Goal: Book appointment/travel/reservation

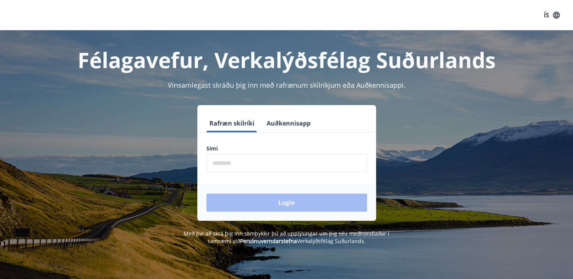
click at [249, 154] on input "phone" at bounding box center [286, 163] width 161 height 19
type input "********"
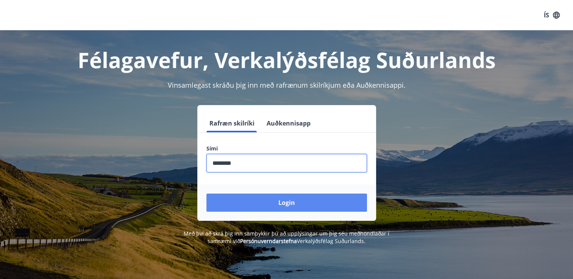
click at [273, 208] on button "Login" at bounding box center [286, 203] width 161 height 18
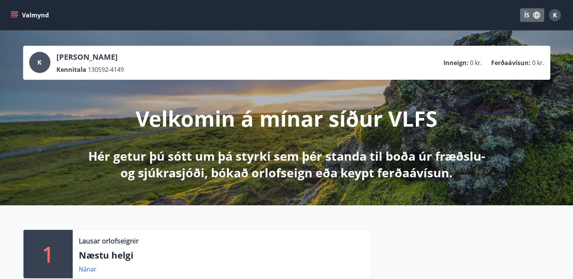
click at [528, 16] on button "ÍS" at bounding box center [532, 15] width 24 height 14
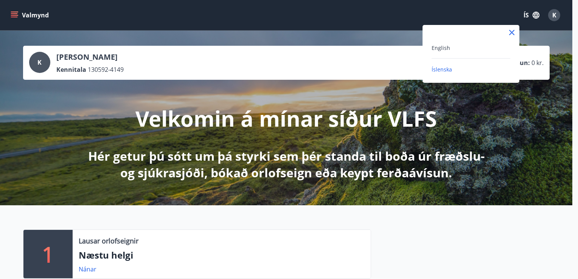
click at [454, 54] on div "English" at bounding box center [471, 51] width 79 height 16
click at [443, 51] on div "English" at bounding box center [471, 47] width 79 height 9
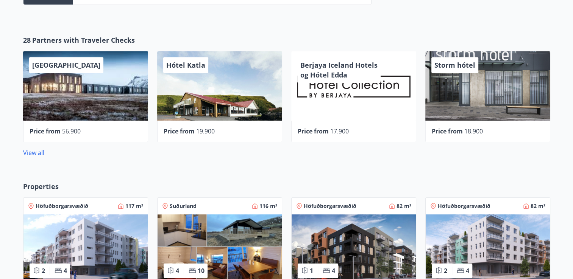
scroll to position [348, 0]
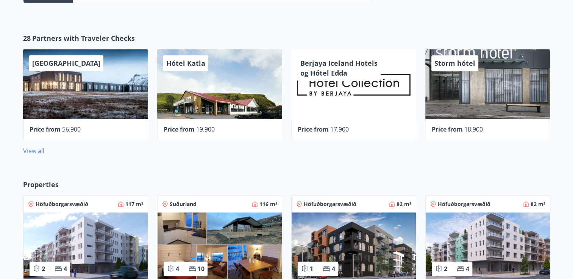
click at [35, 151] on link "View all" at bounding box center [33, 151] width 21 height 8
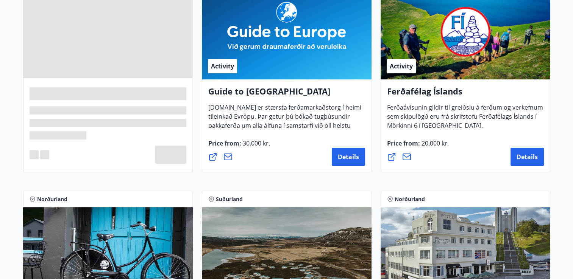
scroll to position [215, 0]
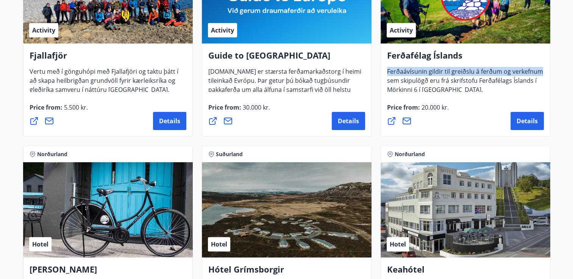
drag, startPoint x: 572, startPoint y: 57, endPoint x: 573, endPoint y: 75, distance: 18.2
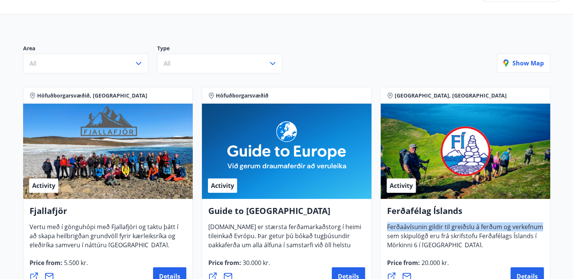
scroll to position [0, 0]
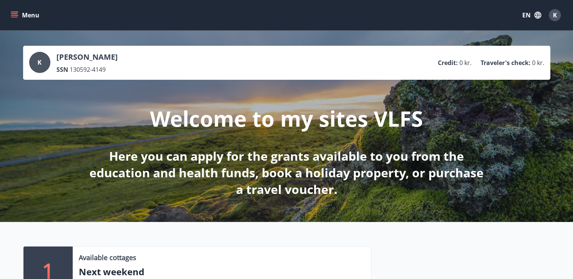
click at [25, 10] on button "Menu" at bounding box center [25, 15] width 33 height 14
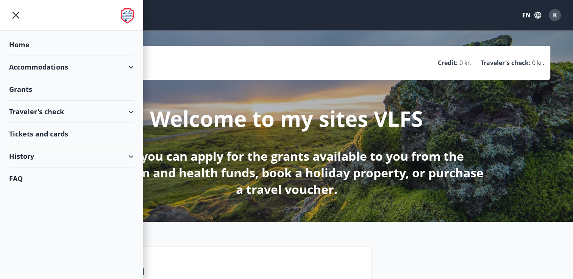
click at [121, 108] on div "Traveler's check" at bounding box center [71, 112] width 125 height 22
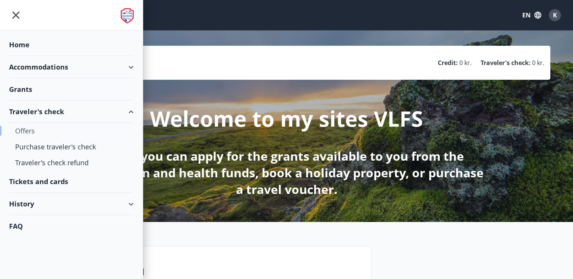
click at [44, 133] on div "Offers" at bounding box center [71, 131] width 112 height 16
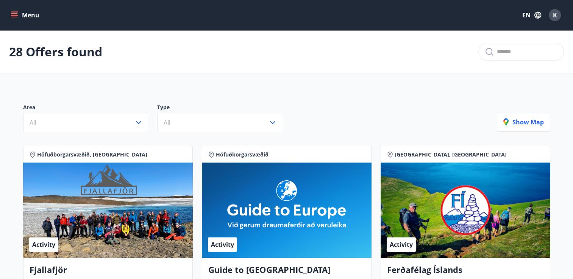
click at [26, 10] on button "Menu" at bounding box center [25, 15] width 33 height 14
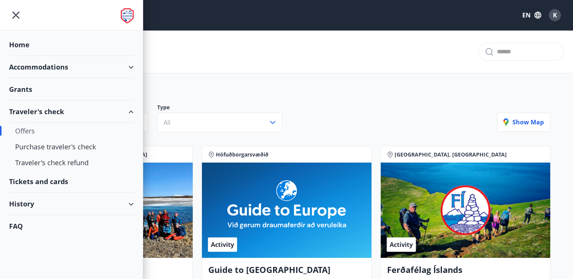
click at [64, 68] on div "Accommodations" at bounding box center [71, 67] width 125 height 22
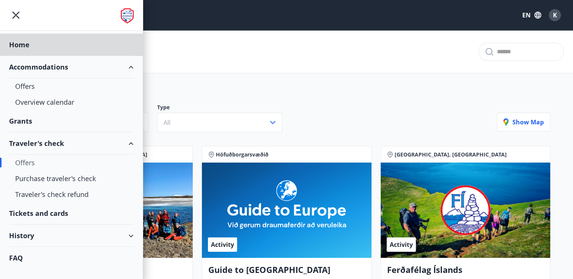
click at [61, 121] on div "Grants" at bounding box center [71, 121] width 125 height 22
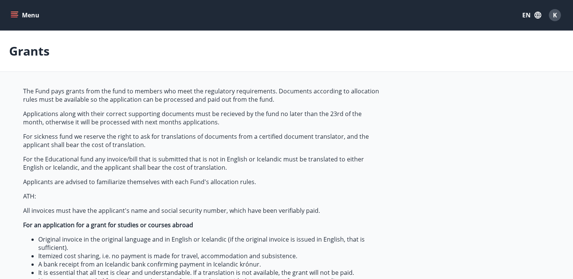
type input "***"
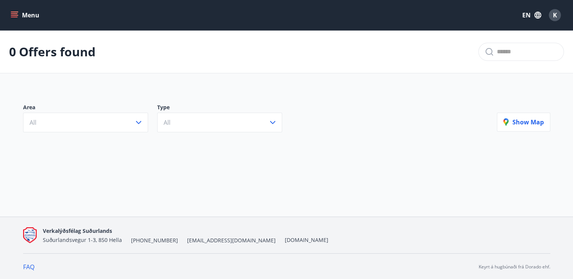
click at [25, 19] on button "Menu" at bounding box center [25, 15] width 33 height 14
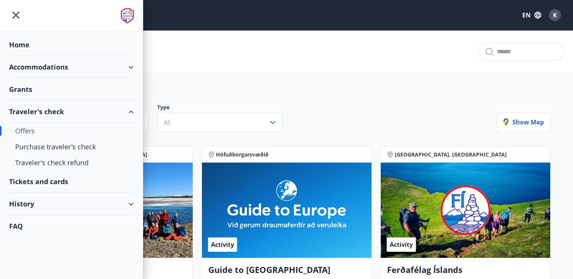
click at [122, 73] on div "Accommodations" at bounding box center [71, 67] width 125 height 22
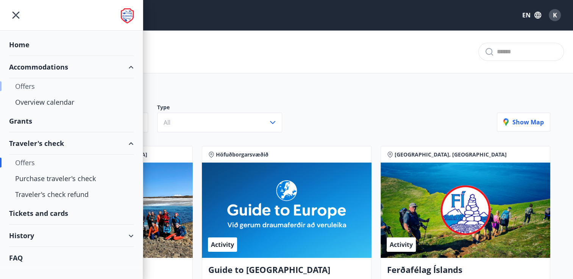
click at [22, 92] on div "Offers" at bounding box center [71, 86] width 112 height 16
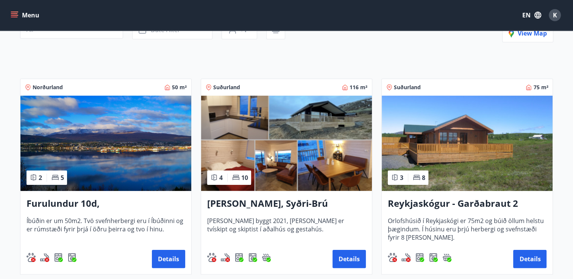
scroll to position [93, 0]
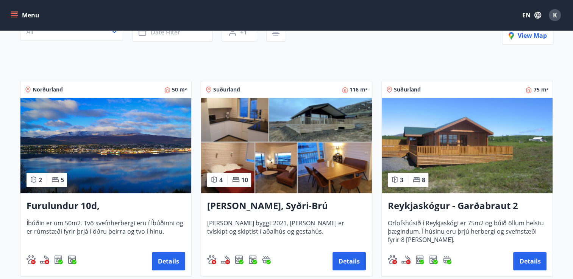
click at [278, 207] on h3 "[PERSON_NAME], Syðri-Brú" at bounding box center [286, 206] width 159 height 14
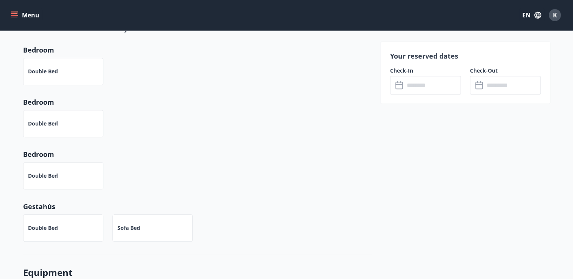
scroll to position [431, 0]
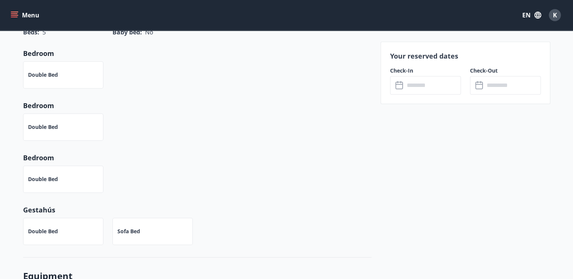
click at [441, 83] on input "text" at bounding box center [432, 85] width 56 height 19
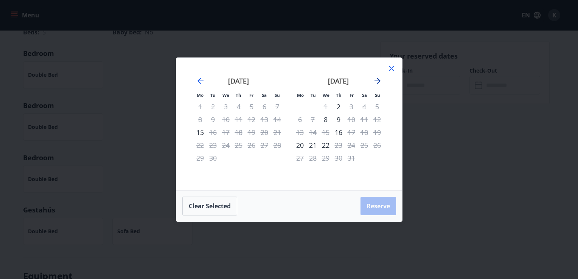
click at [379, 81] on icon "Move forward to switch to the next month." at bounding box center [378, 81] width 6 height 6
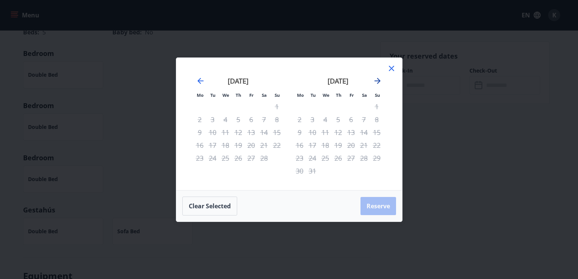
click at [379, 81] on icon "Move forward to switch to the next month." at bounding box center [378, 81] width 6 height 6
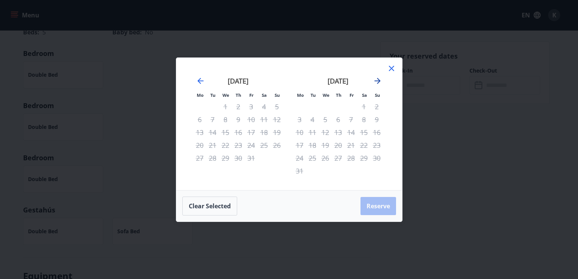
click at [379, 81] on icon "Move forward to switch to the next month." at bounding box center [378, 81] width 6 height 6
click at [197, 79] on icon "Move backward to switch to the previous month." at bounding box center [200, 80] width 9 height 9
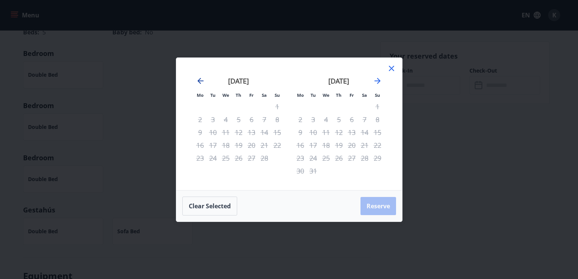
click at [197, 79] on icon "Move backward to switch to the previous month." at bounding box center [200, 80] width 9 height 9
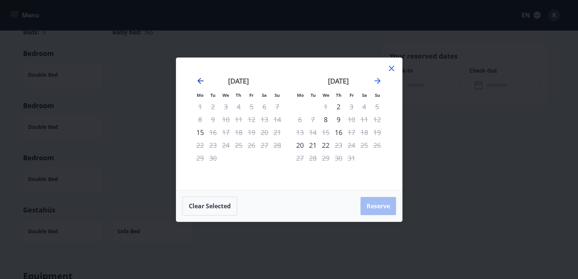
click at [197, 79] on icon "Move backward to switch to the previous month." at bounding box center [200, 80] width 9 height 9
click at [380, 80] on icon "Move forward to switch to the next month." at bounding box center [377, 80] width 9 height 9
click at [379, 83] on icon "Move forward to switch to the next month." at bounding box center [378, 81] width 6 height 6
click at [379, 83] on icon "Move forward to switch to the next month." at bounding box center [377, 80] width 9 height 9
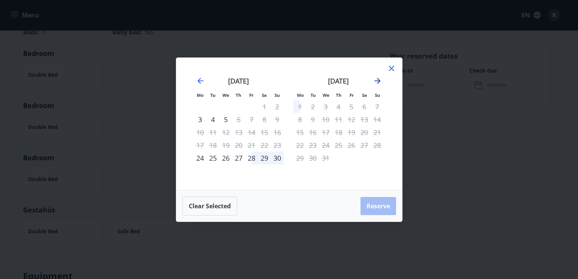
click at [379, 83] on icon "Move forward to switch to the next month." at bounding box center [377, 80] width 9 height 9
click at [393, 68] on icon at bounding box center [391, 68] width 9 height 9
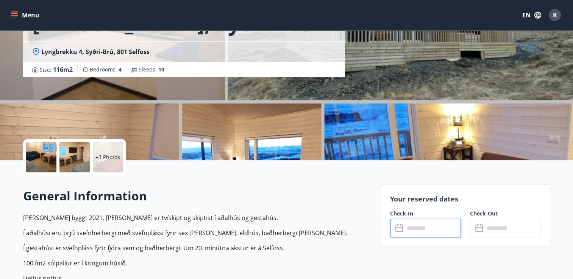
scroll to position [39, 0]
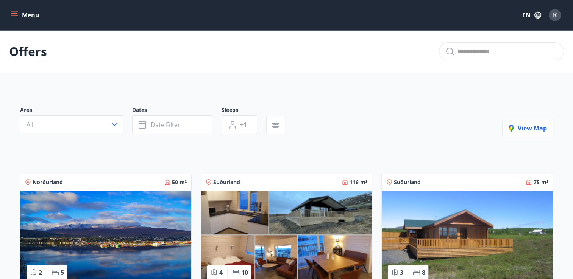
click at [456, 229] on img at bounding box center [467, 238] width 171 height 95
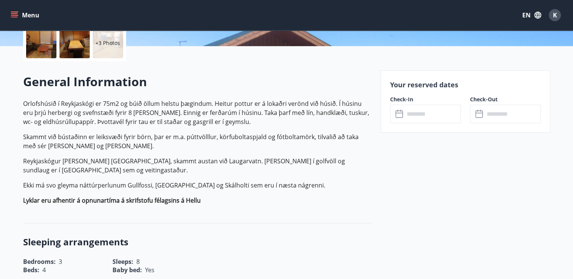
scroll to position [184, 0]
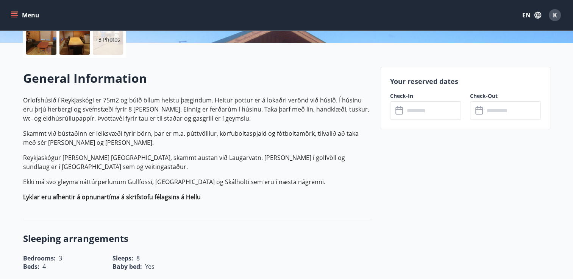
click at [418, 108] on input "text" at bounding box center [432, 110] width 56 height 19
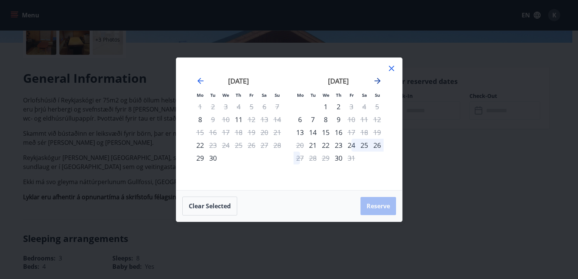
click at [377, 79] on icon "Move forward to switch to the next month." at bounding box center [377, 80] width 9 height 9
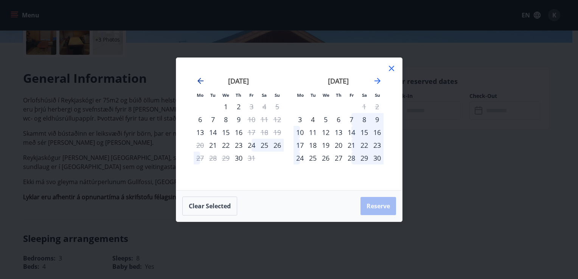
click at [197, 78] on icon "Move backward to switch to the previous month." at bounding box center [200, 80] width 9 height 9
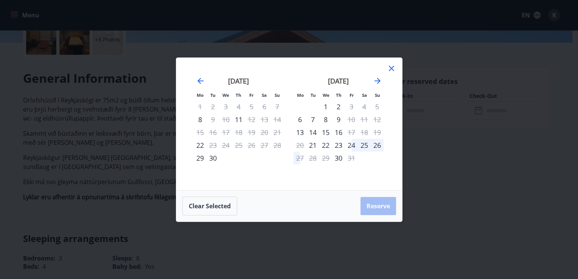
click at [351, 146] on div "24" at bounding box center [351, 145] width 13 height 13
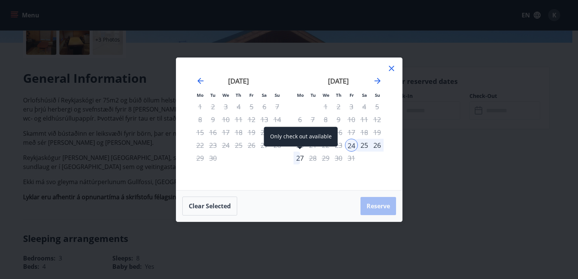
click at [297, 160] on div "27" at bounding box center [300, 158] width 13 height 13
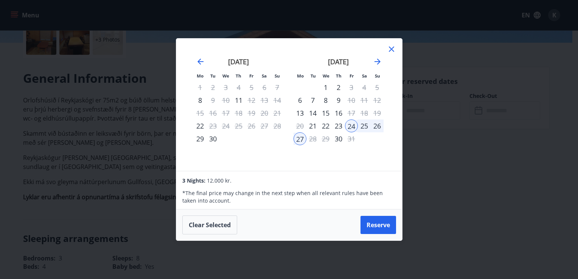
click at [394, 48] on icon at bounding box center [391, 49] width 9 height 9
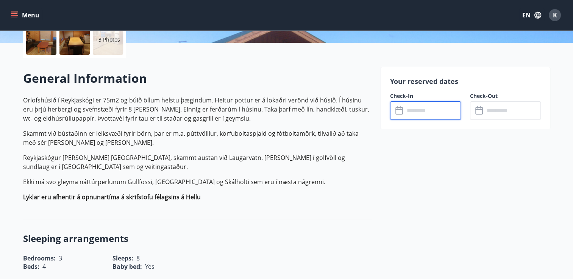
click at [419, 113] on input "text" at bounding box center [432, 110] width 56 height 19
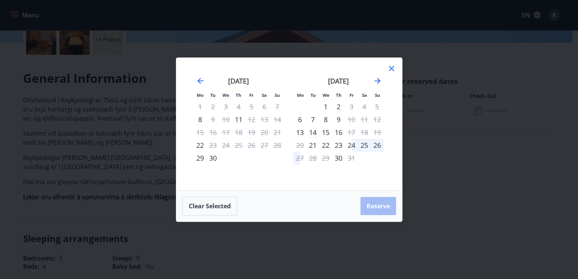
click at [384, 81] on div "[DATE] 1 2 3 4 5 6 7 8 9 10 11 12 13 14 15 16 17 18 19 20 21 22 23 24 25 26 27 …" at bounding box center [339, 129] width 100 height 124
click at [381, 81] on icon "Move forward to switch to the next month." at bounding box center [377, 80] width 9 height 9
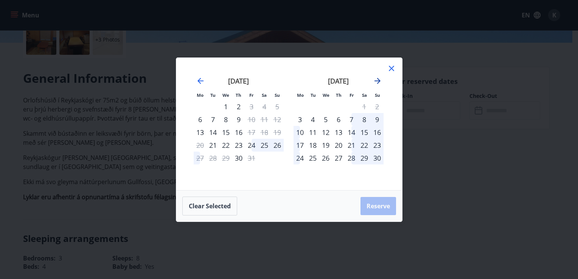
click at [381, 81] on icon "Move forward to switch to the next month." at bounding box center [377, 80] width 9 height 9
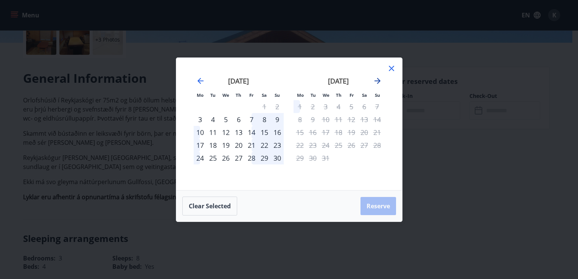
click at [381, 81] on icon "Move forward to switch to the next month." at bounding box center [377, 80] width 9 height 9
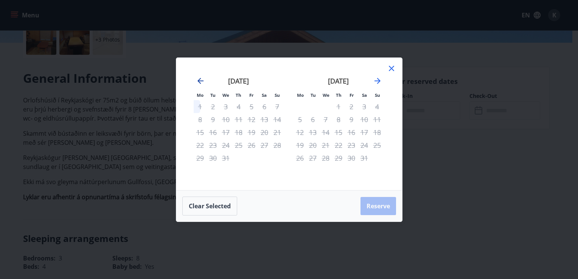
click at [204, 79] on icon "Move backward to switch to the previous month." at bounding box center [200, 80] width 9 height 9
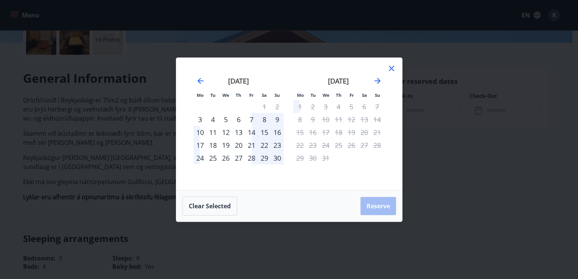
click at [253, 118] on div "7" at bounding box center [251, 119] width 13 height 13
click at [204, 129] on div "10" at bounding box center [200, 132] width 13 height 13
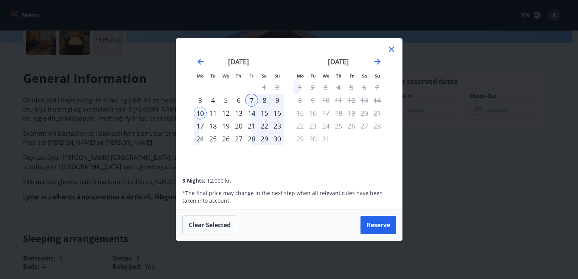
click at [390, 54] on div at bounding box center [391, 50] width 9 height 11
click at [389, 44] on div "Mo Tu We Th Fr Sa Su Mo Tu We Th Fr Sa Su [DATE] 1 2 3 4 5 6 7 8 9 10 11 12 13 …" at bounding box center [289, 105] width 226 height 132
click at [391, 50] on icon at bounding box center [391, 49] width 5 height 5
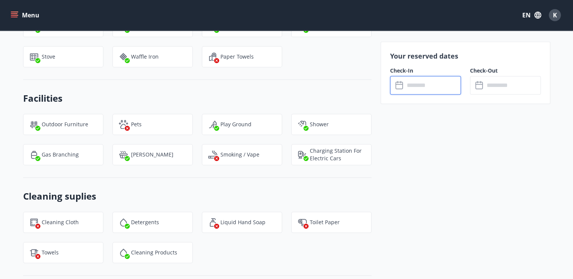
scroll to position [804, 0]
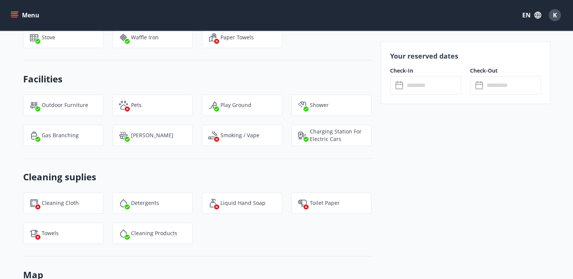
drag, startPoint x: 538, startPoint y: 150, endPoint x: 542, endPoint y: 129, distance: 20.4
click at [542, 129] on div "Your reserved dates Check-In ​ ​ Check-Out ​ ​" at bounding box center [465, 0] width 170 height 1104
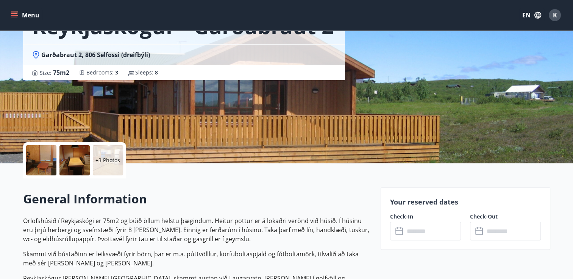
scroll to position [42, 0]
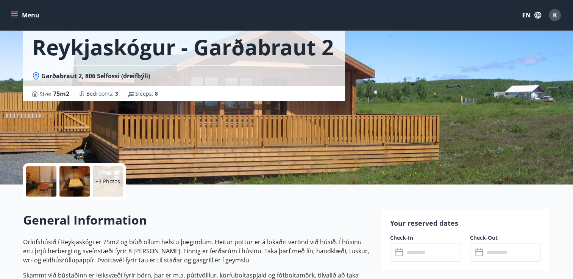
click at [34, 176] on div at bounding box center [41, 182] width 30 height 30
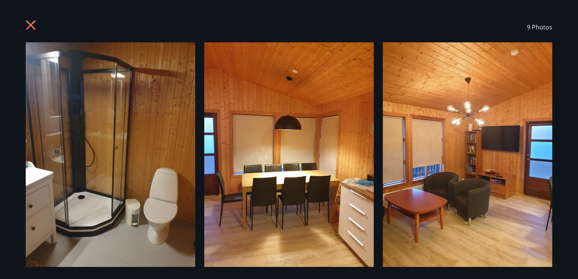
drag, startPoint x: 575, startPoint y: 27, endPoint x: 570, endPoint y: 73, distance: 46.4
click at [570, 73] on div "9 Photos" at bounding box center [289, 139] width 578 height 279
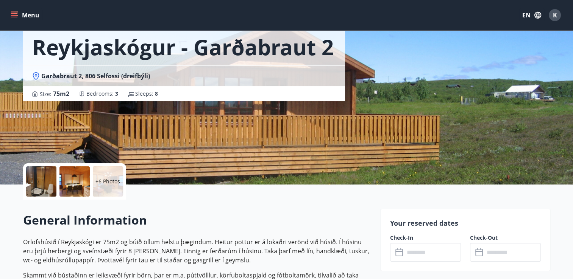
click at [93, 185] on div "+6 Photos" at bounding box center [108, 182] width 30 height 30
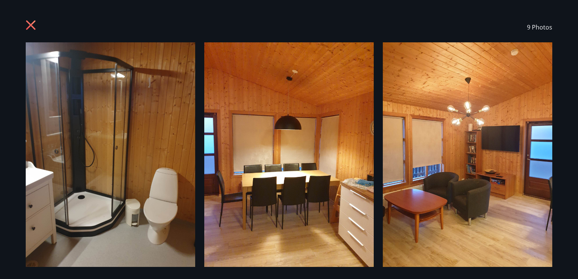
click at [556, 119] on div "9 Photos" at bounding box center [289, 139] width 545 height 255
click at [530, 28] on span "9 Photos" at bounding box center [539, 27] width 25 height 8
click at [20, 24] on div "9 Photos" at bounding box center [289, 27] width 545 height 30
click at [28, 25] on icon at bounding box center [32, 26] width 12 height 12
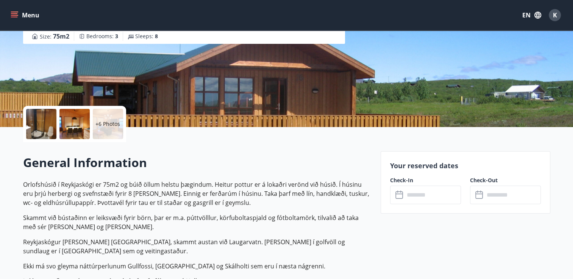
scroll to position [89, 0]
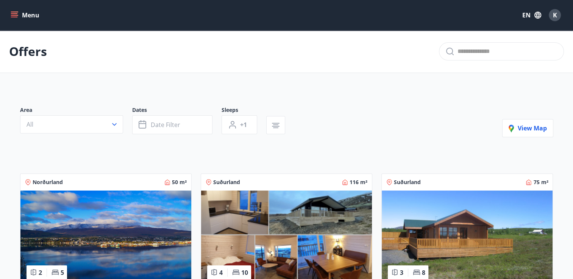
click at [21, 15] on button "Menu" at bounding box center [25, 15] width 33 height 14
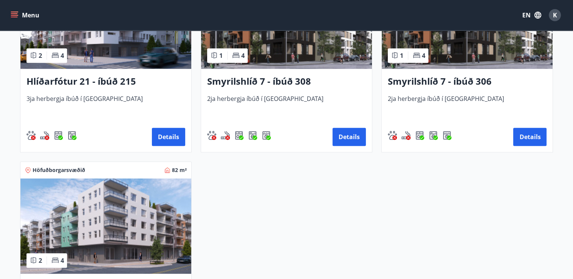
scroll to position [402, 0]
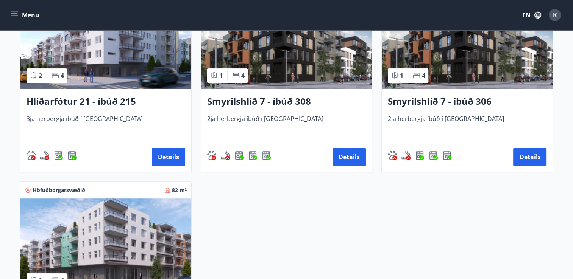
click at [92, 101] on h3 "Hlíðarfótur 21 - íbúð 215" at bounding box center [105, 102] width 159 height 14
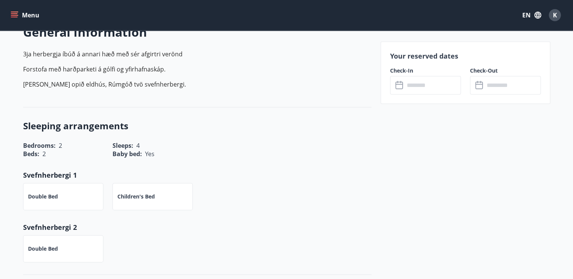
scroll to position [195, 0]
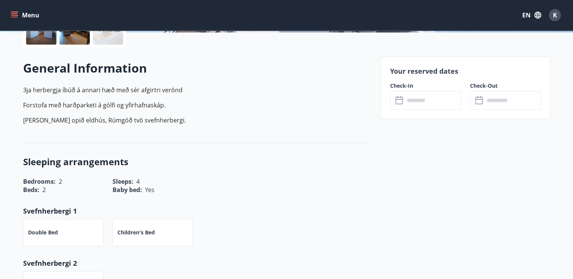
click at [410, 93] on input "text" at bounding box center [432, 100] width 56 height 19
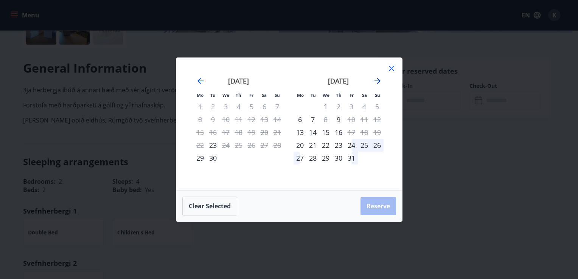
click at [373, 83] on icon "Move forward to switch to the next month." at bounding box center [377, 80] width 9 height 9
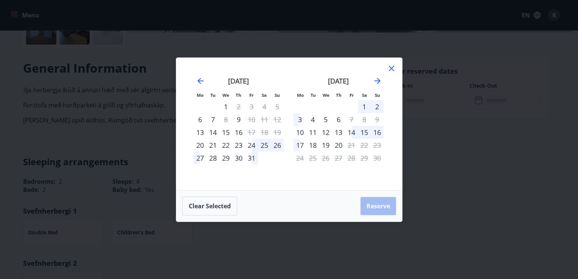
click at [389, 69] on icon at bounding box center [391, 68] width 9 height 9
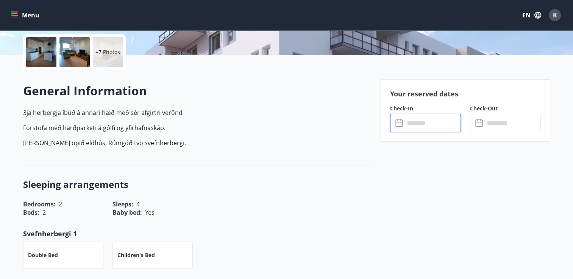
scroll to position [0, 0]
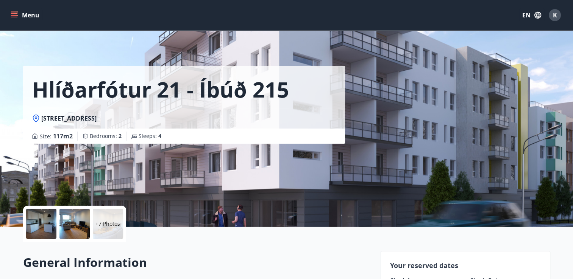
click at [11, 12] on icon "menu" at bounding box center [15, 15] width 8 height 8
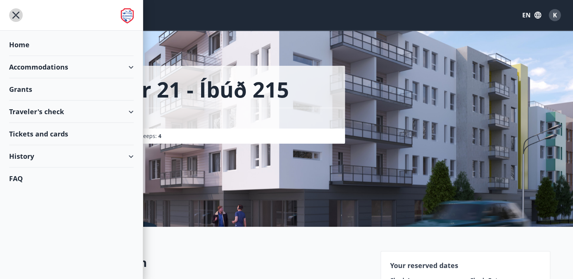
click at [14, 12] on icon "menu" at bounding box center [16, 15] width 14 height 14
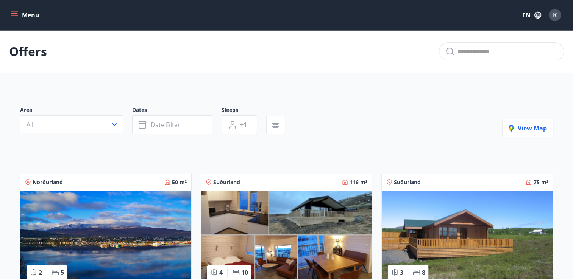
scroll to position [191, 0]
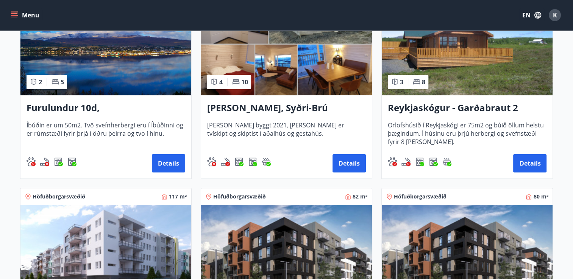
drag, startPoint x: 558, startPoint y: 111, endPoint x: 558, endPoint y: 108, distance: 3.8
click at [558, 108] on div "Area All Dates Date filter Sleeps +1 View map Norðurland 50 m² 2 5 Furulundur 1…" at bounding box center [286, 246] width 545 height 698
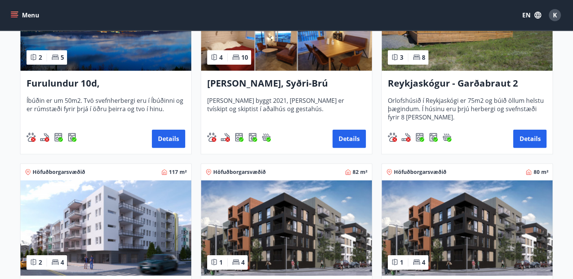
scroll to position [206, 0]
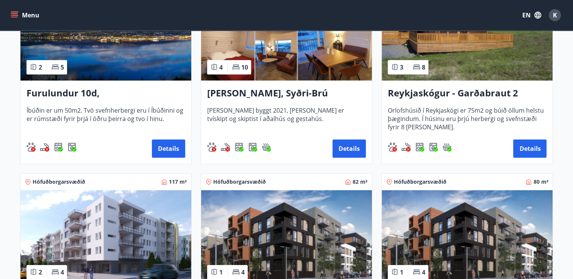
click at [111, 107] on span "Íbúðin er um 50m2. Tvö svefnherbergi eru í Íbúðinni og er rúmstæði fyrir þrjá í…" at bounding box center [105, 118] width 159 height 25
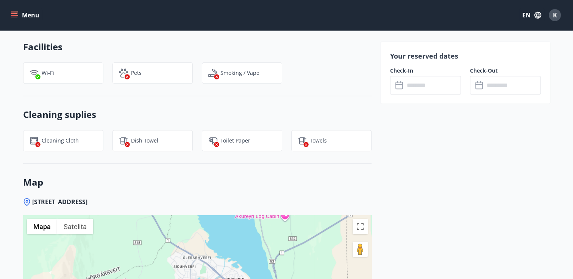
scroll to position [528, 0]
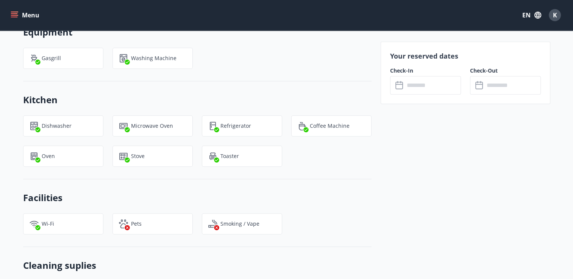
click at [407, 86] on input "text" at bounding box center [432, 85] width 56 height 19
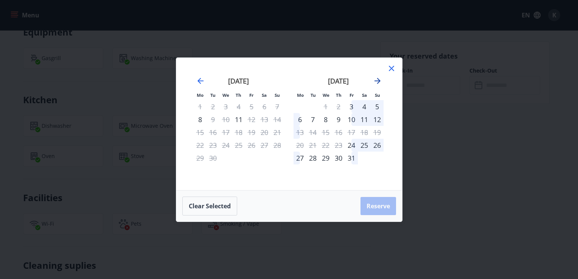
click at [380, 80] on icon "Move forward to switch to the next month." at bounding box center [377, 80] width 9 height 9
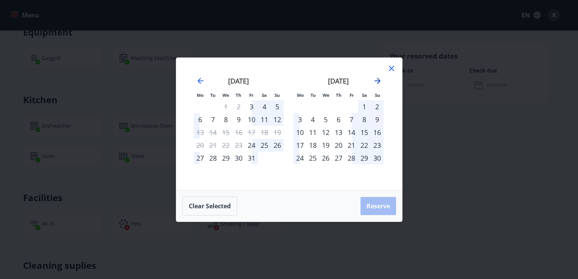
click at [380, 80] on icon "Move forward to switch to the next month." at bounding box center [377, 80] width 9 height 9
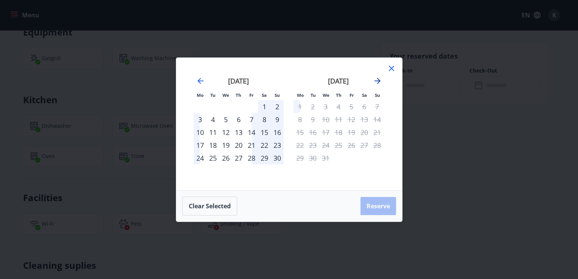
click at [380, 80] on icon "Move forward to switch to the next month." at bounding box center [377, 80] width 9 height 9
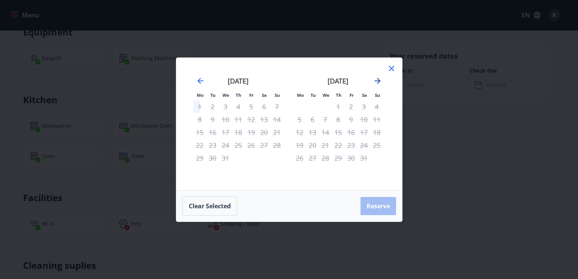
click at [380, 80] on icon "Move forward to switch to the next month." at bounding box center [377, 80] width 9 height 9
click at [394, 61] on div "Mo Tu We Th Fr Sa Su Mo Tu We Th Fr Sa Su [DATE] 1 2 3 4 5 6 7 8 9 10 11 12 13 …" at bounding box center [289, 124] width 226 height 132
click at [388, 66] on icon at bounding box center [391, 68] width 9 height 9
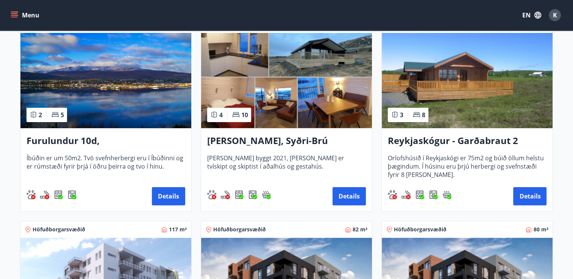
scroll to position [150, 0]
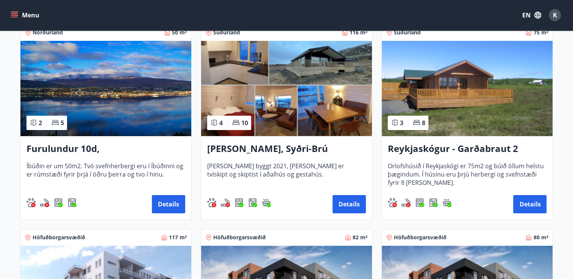
click at [506, 152] on h3 "Reykjaskógur - Garðabraut 2" at bounding box center [467, 149] width 159 height 14
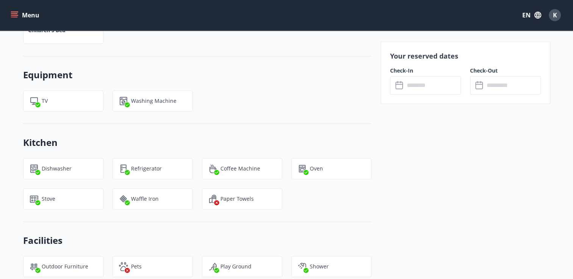
scroll to position [639, 0]
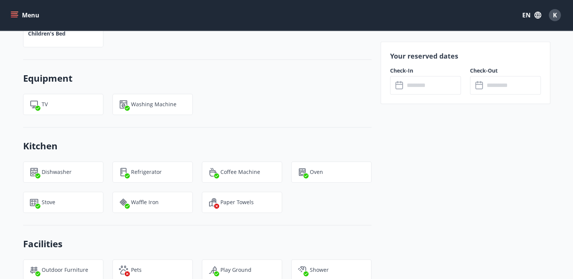
click at [445, 89] on input "text" at bounding box center [432, 85] width 56 height 19
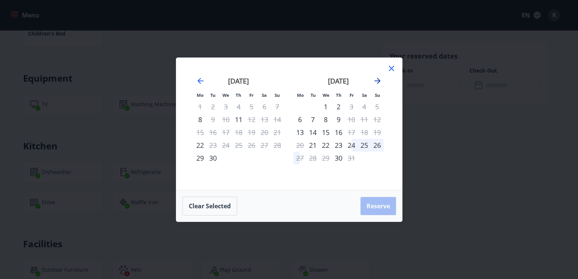
click at [377, 81] on icon "Move forward to switch to the next month." at bounding box center [378, 81] width 6 height 6
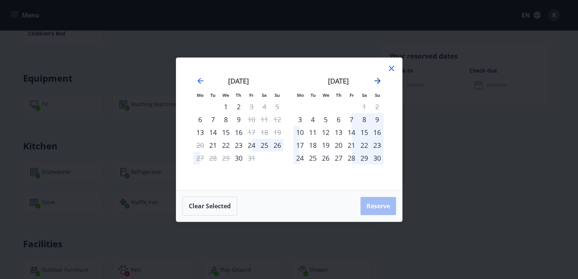
click at [377, 81] on icon "Move forward to switch to the next month." at bounding box center [378, 81] width 6 height 6
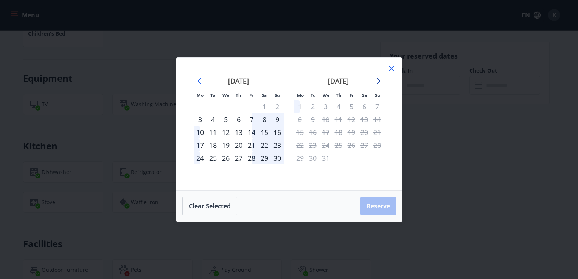
click at [377, 81] on icon "Move forward to switch to the next month." at bounding box center [378, 81] width 6 height 6
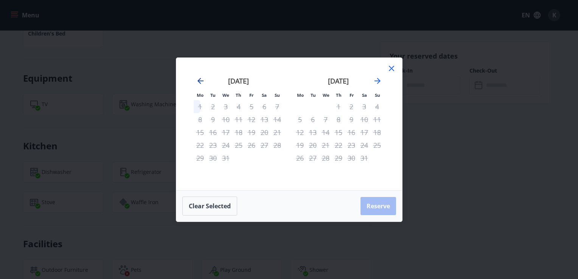
click at [201, 81] on icon "Move backward to switch to the previous month." at bounding box center [201, 81] width 6 height 6
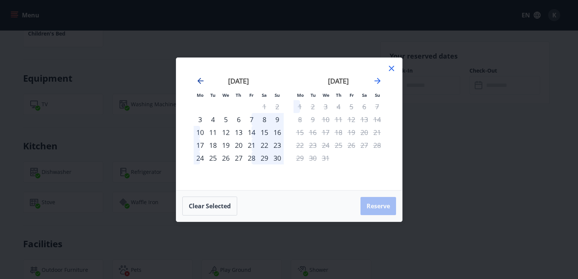
click at [201, 81] on icon "Move backward to switch to the previous month." at bounding box center [201, 81] width 6 height 6
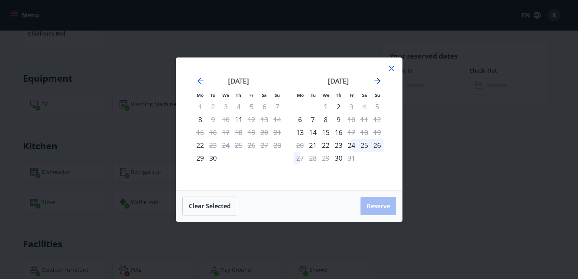
click at [377, 77] on icon "Move forward to switch to the next month." at bounding box center [377, 80] width 9 height 9
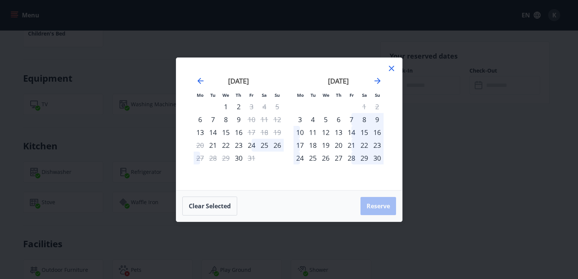
click at [250, 149] on div "24" at bounding box center [251, 145] width 13 height 13
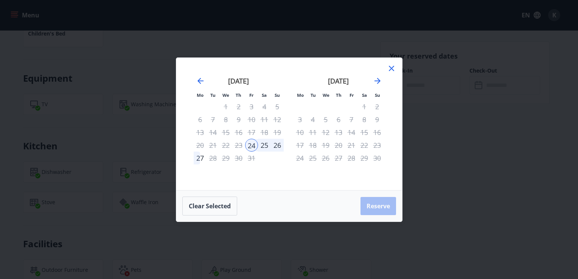
click at [274, 146] on div "26" at bounding box center [277, 145] width 13 height 13
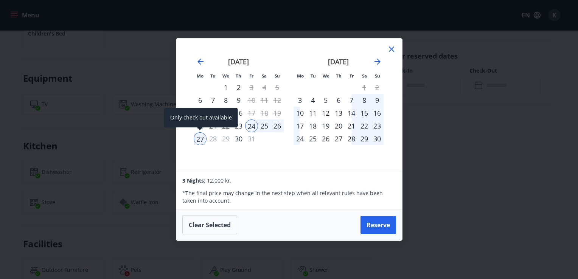
click at [197, 142] on div "27" at bounding box center [200, 138] width 13 height 13
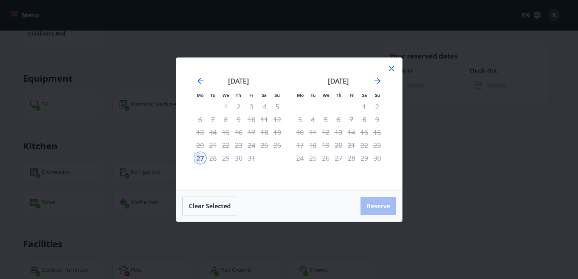
click at [279, 182] on div "Mo Tu We Th Fr Sa Su Mo Tu We Th Fr Sa Su [DATE] 1 2 3 4 5 6 7 8 9 10 11 12 13 …" at bounding box center [289, 124] width 226 height 132
click at [213, 93] on small "Tu" at bounding box center [212, 95] width 5 height 6
click at [204, 91] on li "Mo" at bounding box center [200, 95] width 13 height 8
click at [201, 87] on div "[DATE]" at bounding box center [239, 83] width 90 height 33
click at [200, 84] on icon "Move backward to switch to the previous month." at bounding box center [200, 80] width 9 height 9
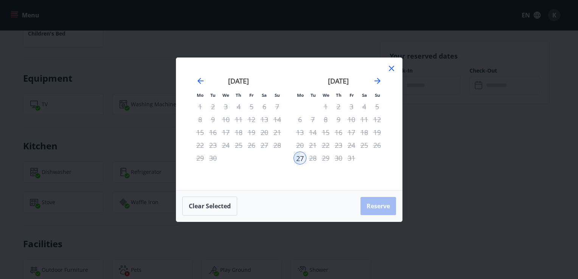
click at [369, 86] on div "[DATE]" at bounding box center [339, 83] width 90 height 33
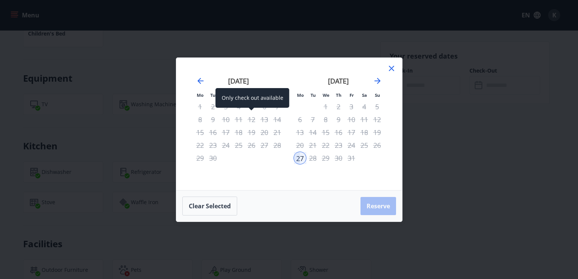
click at [249, 116] on div "12" at bounding box center [251, 119] width 13 height 13
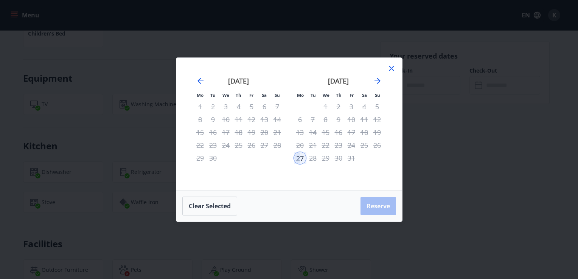
click at [383, 69] on div "[DATE]" at bounding box center [339, 83] width 90 height 33
click at [386, 69] on div "[DATE] 1 2 3 4 5 6 7 8 9 10 11 12 13 14 15 16 17 18 19 20 21 22 23 24 25 26 27 …" at bounding box center [339, 129] width 100 height 124
click at [390, 69] on icon at bounding box center [391, 68] width 9 height 9
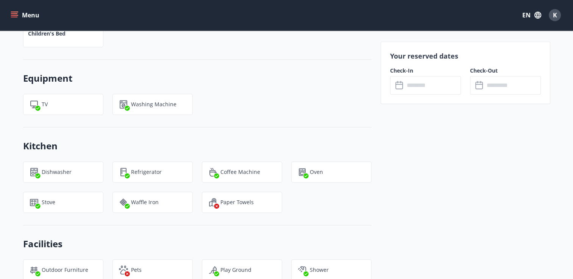
click at [406, 74] on label "Check-In" at bounding box center [425, 71] width 71 height 8
click at [406, 83] on input "text" at bounding box center [432, 85] width 56 height 19
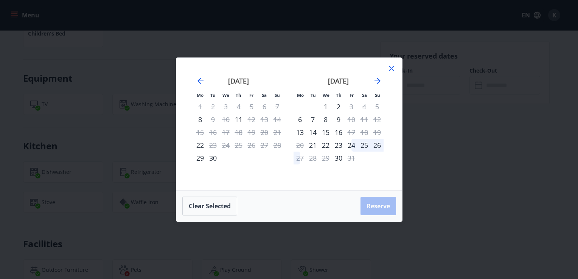
click at [350, 146] on div "24" at bounding box center [351, 145] width 13 height 13
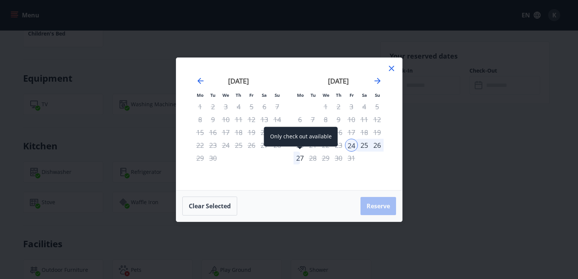
click at [300, 155] on div "27" at bounding box center [300, 158] width 13 height 13
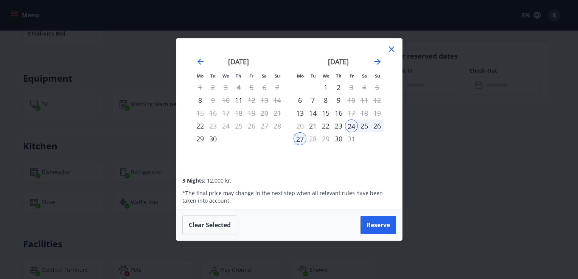
click at [394, 51] on icon at bounding box center [391, 49] width 9 height 9
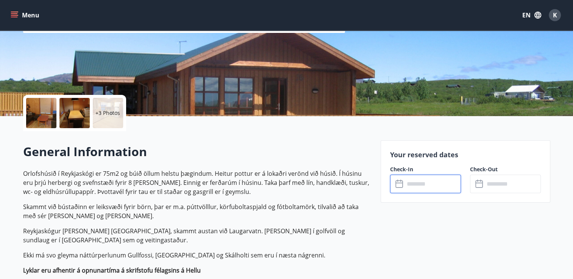
scroll to position [0, 0]
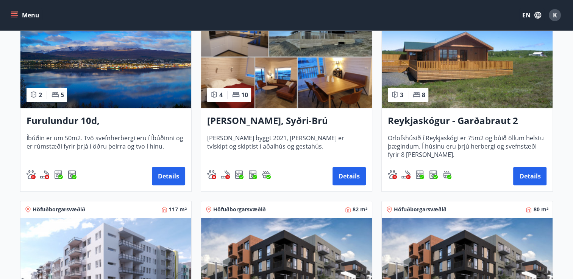
scroll to position [173, 0]
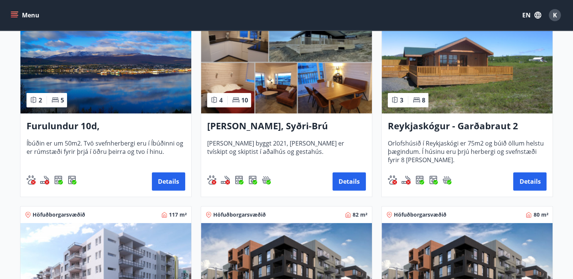
click at [486, 76] on img at bounding box center [467, 65] width 171 height 95
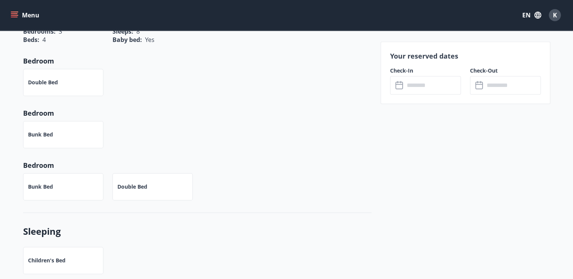
scroll to position [460, 0]
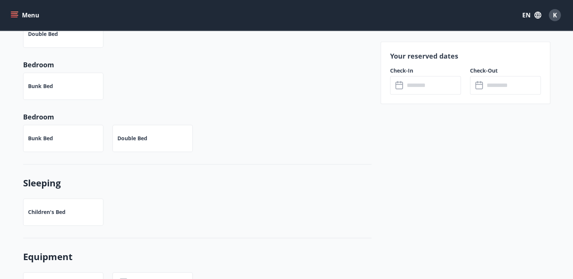
click at [408, 77] on input "text" at bounding box center [432, 85] width 56 height 19
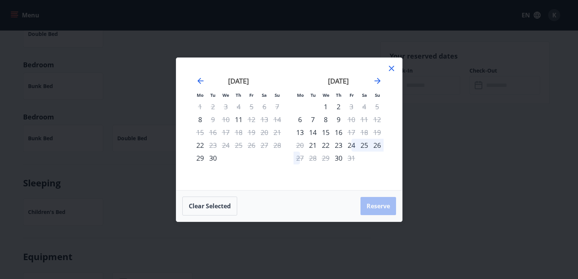
click at [391, 71] on icon at bounding box center [391, 68] width 9 height 9
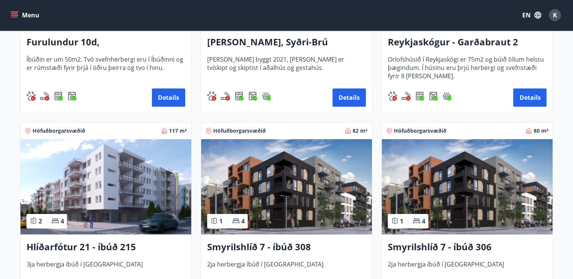
scroll to position [289, 0]
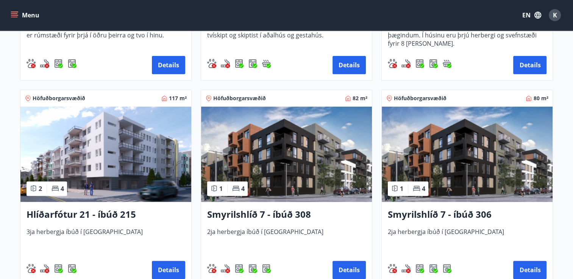
click at [92, 181] on img at bounding box center [105, 154] width 171 height 95
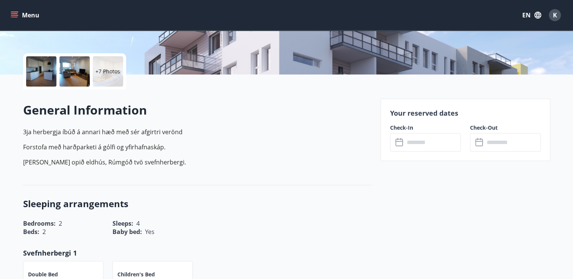
scroll to position [143, 0]
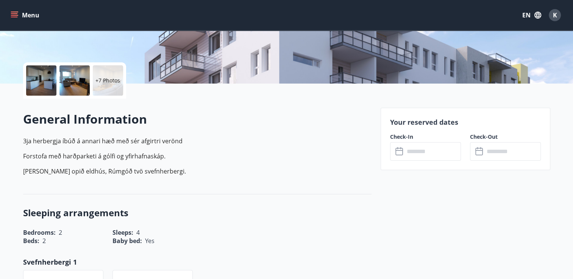
click at [409, 151] on input "text" at bounding box center [432, 151] width 56 height 19
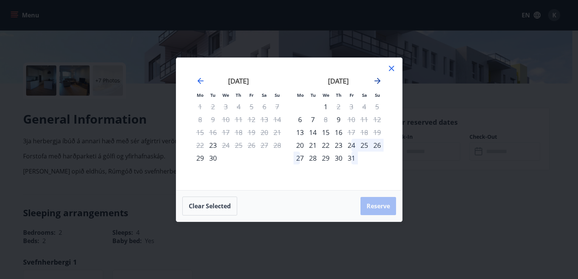
click at [379, 82] on icon "Move forward to switch to the next month." at bounding box center [378, 81] width 6 height 6
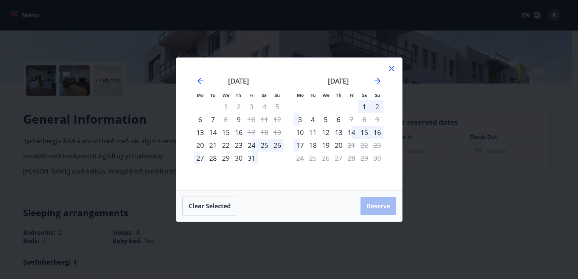
click at [390, 67] on icon at bounding box center [391, 68] width 9 height 9
